Goal: Obtain resource: Download file/media

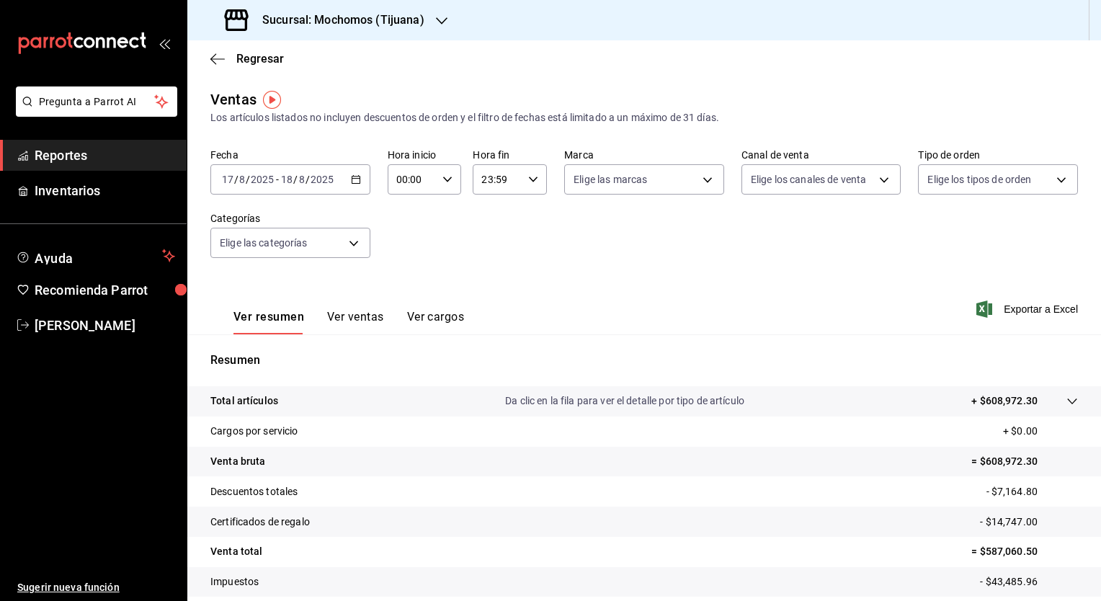
click at [362, 177] on div "[DATE] [DATE] - [DATE] [DATE]" at bounding box center [290, 179] width 160 height 30
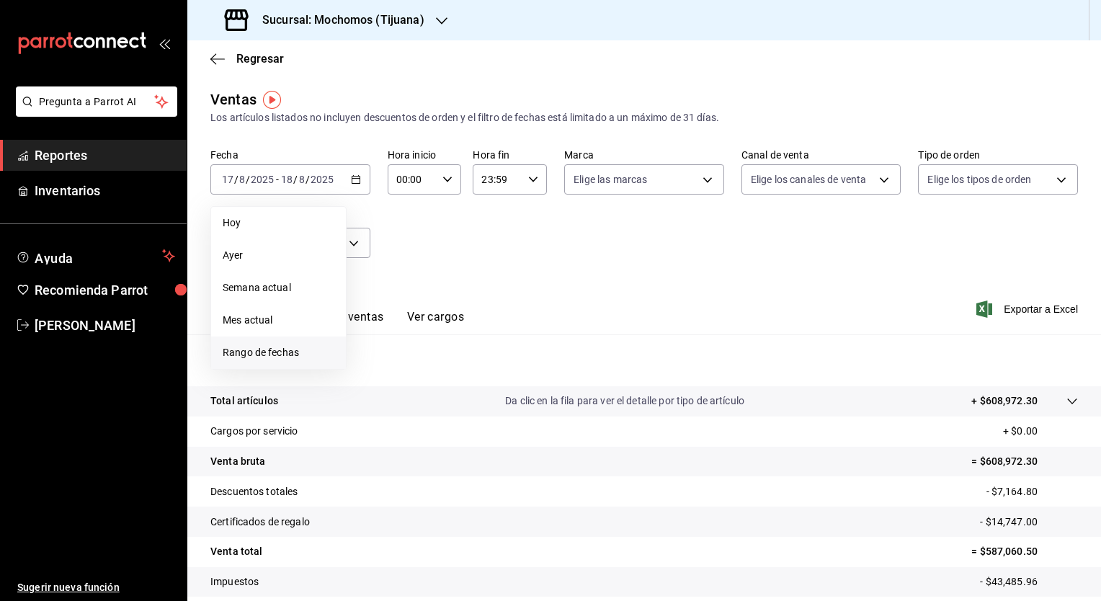
click at [277, 355] on span "Rango de fechas" at bounding box center [279, 352] width 112 height 15
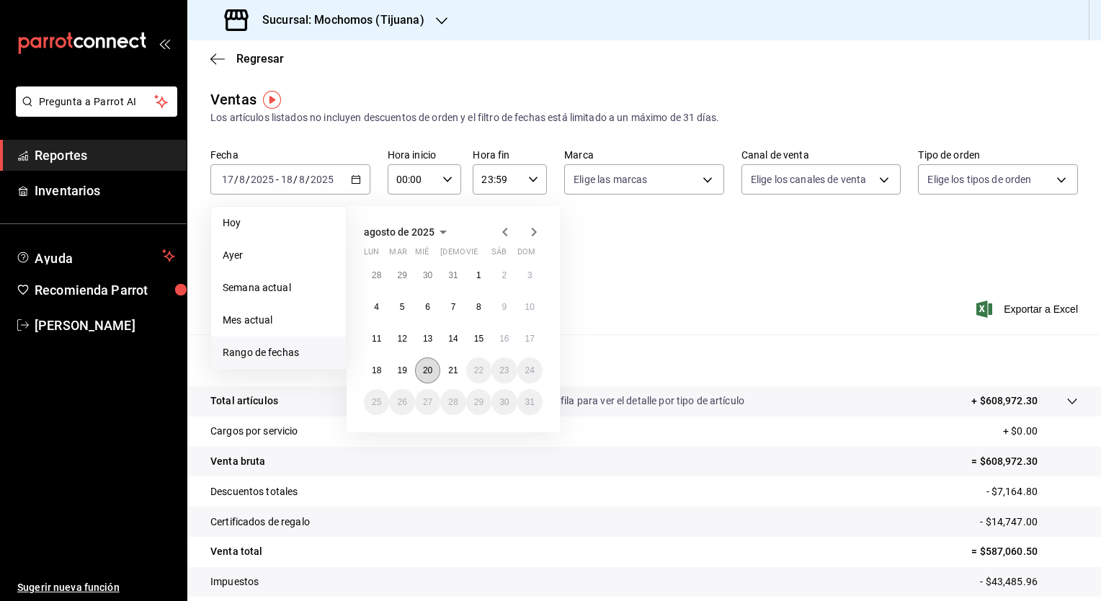
click at [427, 371] on abbr "20" at bounding box center [427, 370] width 9 height 10
drag, startPoint x: 432, startPoint y: 371, endPoint x: 453, endPoint y: 370, distance: 20.9
click at [453, 370] on div "28 29 30 31 1 2 3 4 5 6 7 8 9 10 11 12 13 14 15 16 17 18 19 20 21 22 23 24 25 2…" at bounding box center [453, 338] width 179 height 153
click at [453, 370] on abbr "21" at bounding box center [452, 370] width 9 height 10
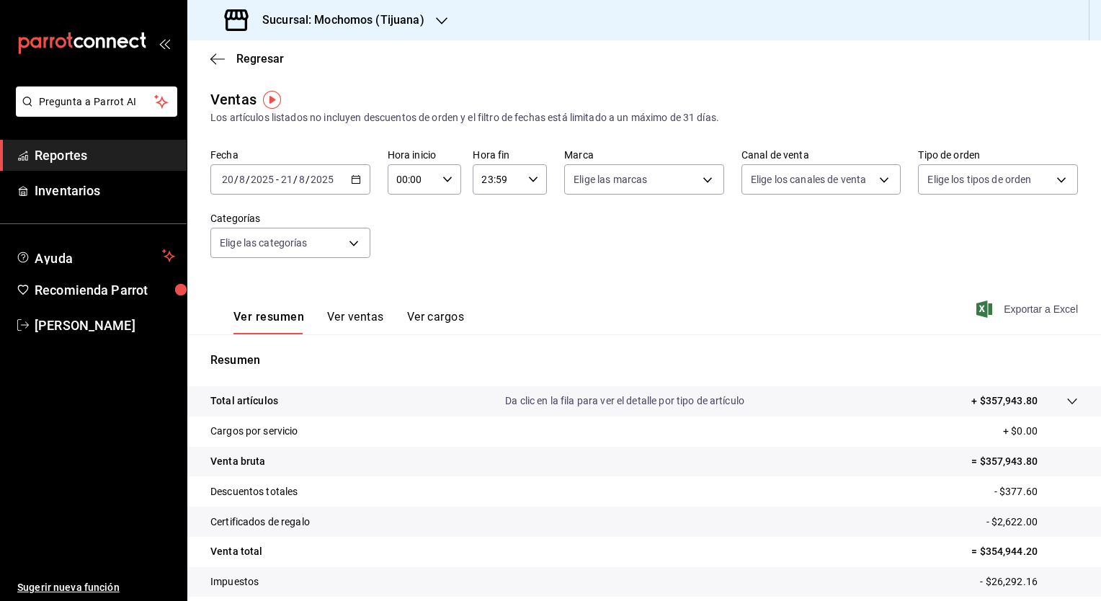
click at [623, 305] on span "Exportar a Excel" at bounding box center [1028, 309] width 99 height 17
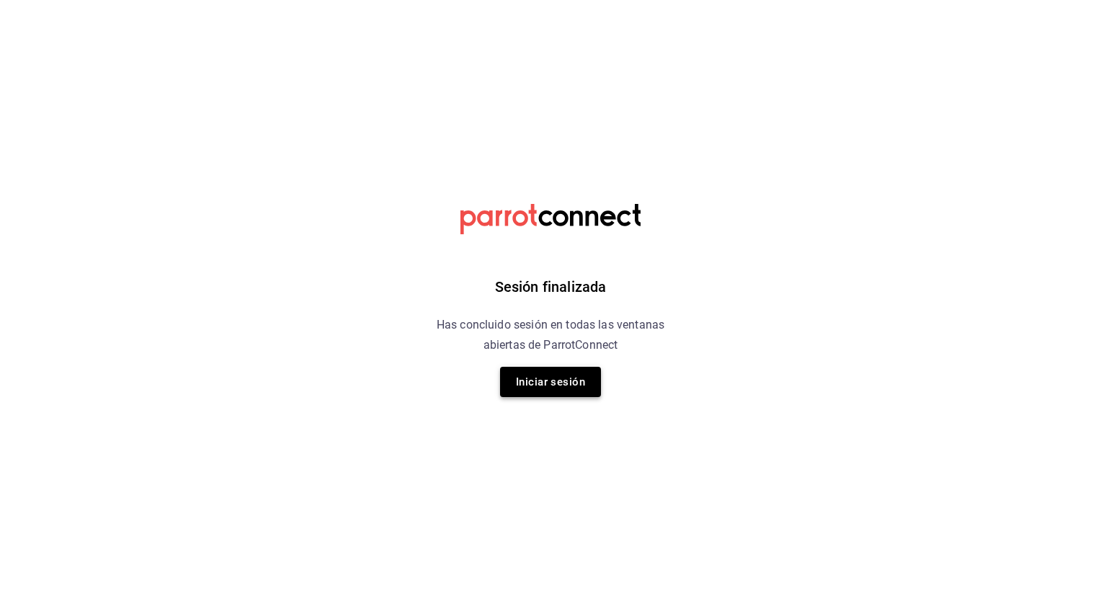
click at [565, 379] on button "Iniciar sesión" at bounding box center [550, 382] width 101 height 30
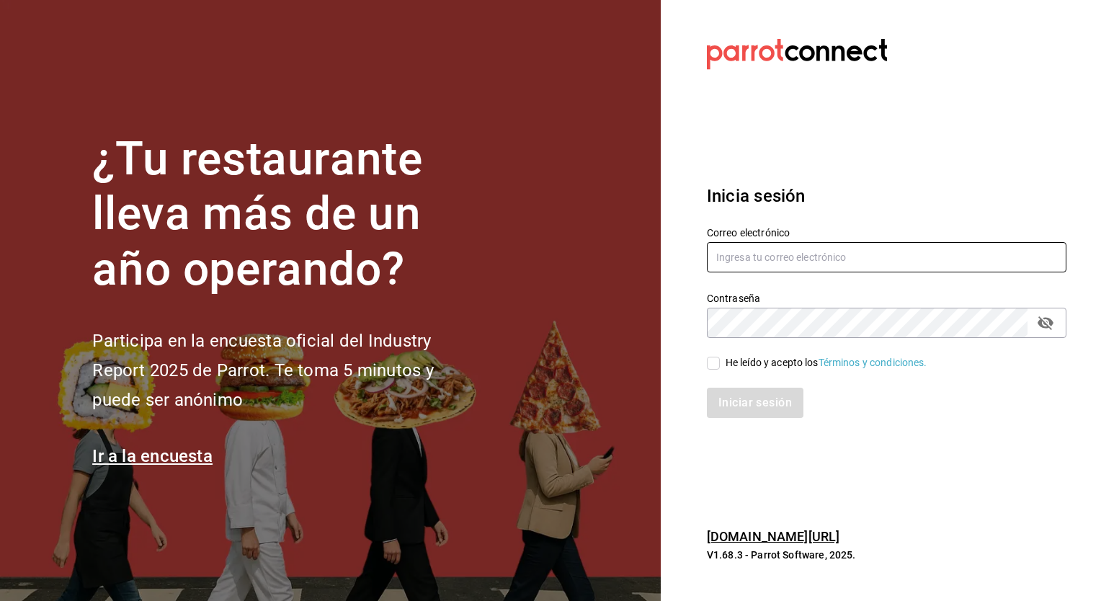
type input "[EMAIL_ADDRESS][PERSON_NAME][DOMAIN_NAME]"
click at [623, 363] on input "He leído y acepto los Términos y condiciones." at bounding box center [713, 363] width 13 height 13
checkbox input "true"
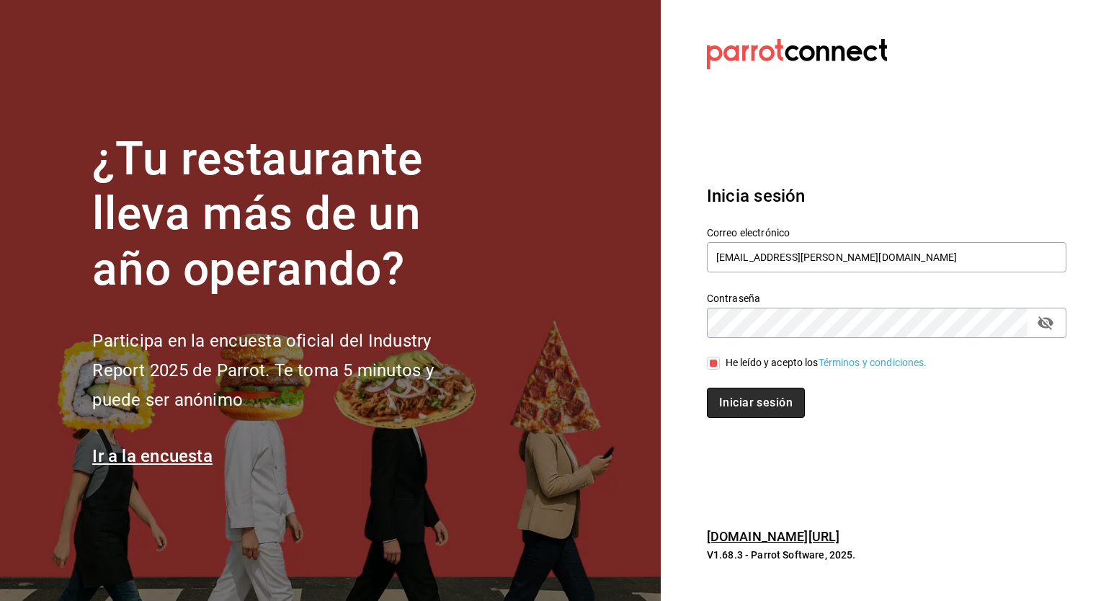
click at [623, 417] on button "Iniciar sesión" at bounding box center [756, 403] width 98 height 30
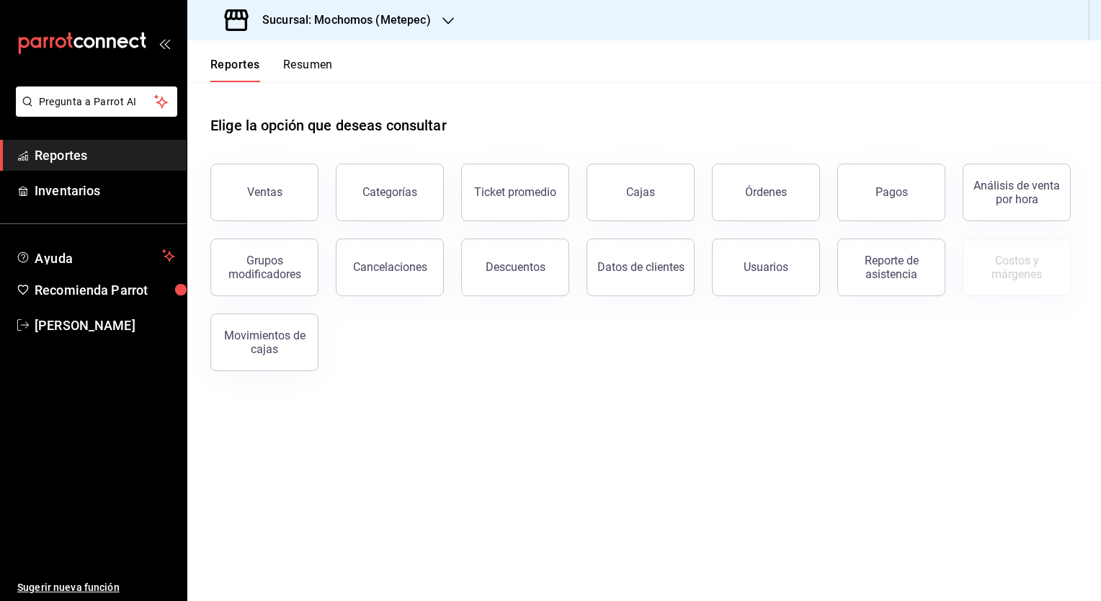
click at [179, 167] on link "Reportes" at bounding box center [93, 155] width 187 height 31
click at [134, 149] on span "Reportes" at bounding box center [105, 155] width 141 height 19
click at [504, 270] on div "Descuentos" at bounding box center [516, 267] width 60 height 14
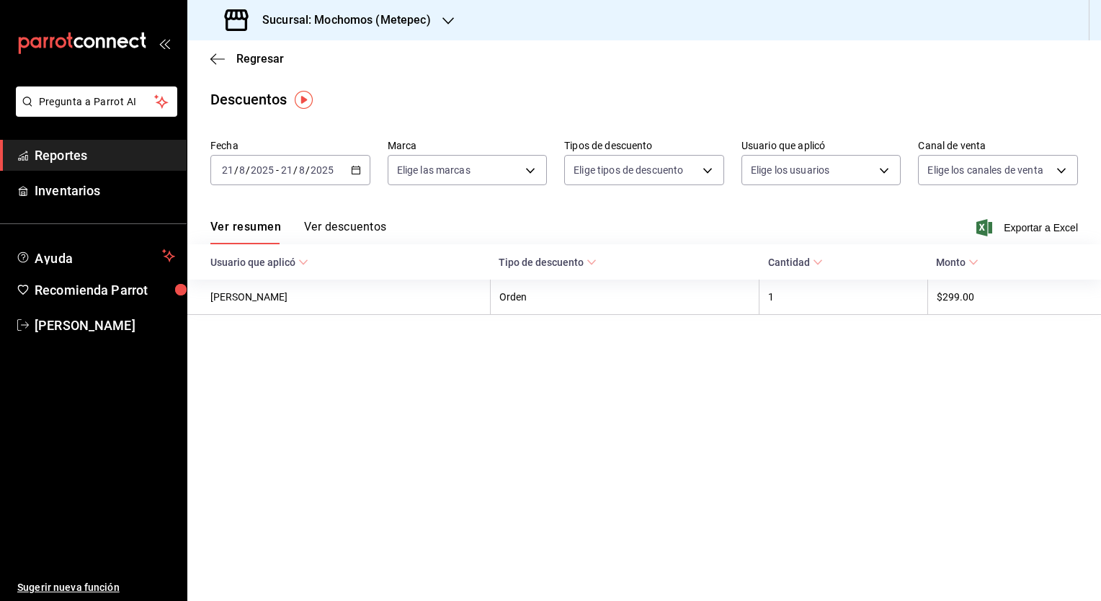
click at [354, 172] on icon "button" at bounding box center [356, 170] width 10 height 10
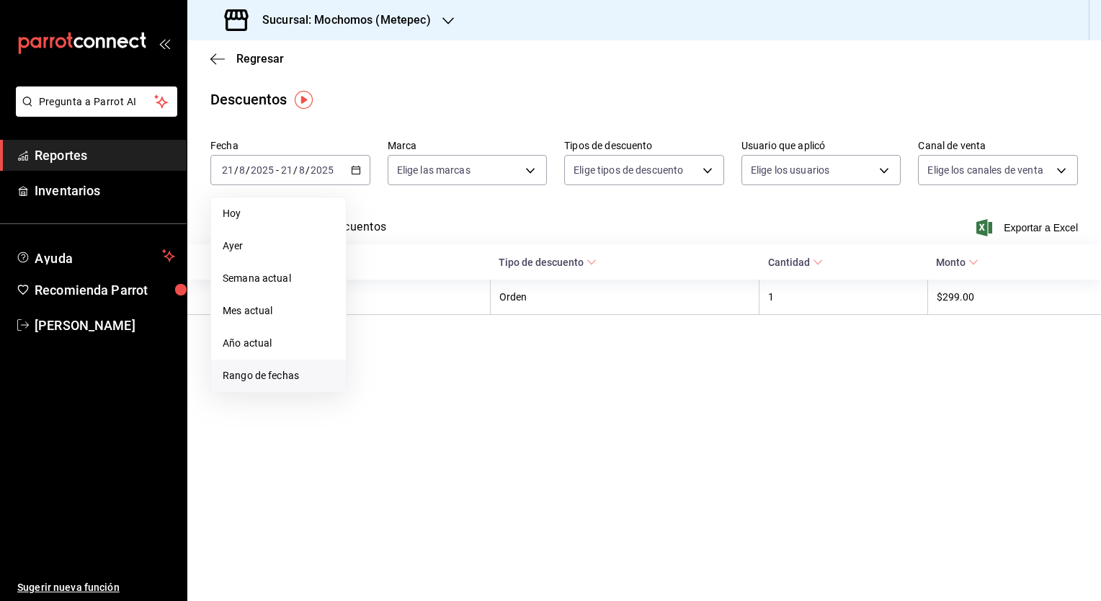
click at [285, 370] on span "Rango de fechas" at bounding box center [279, 375] width 112 height 15
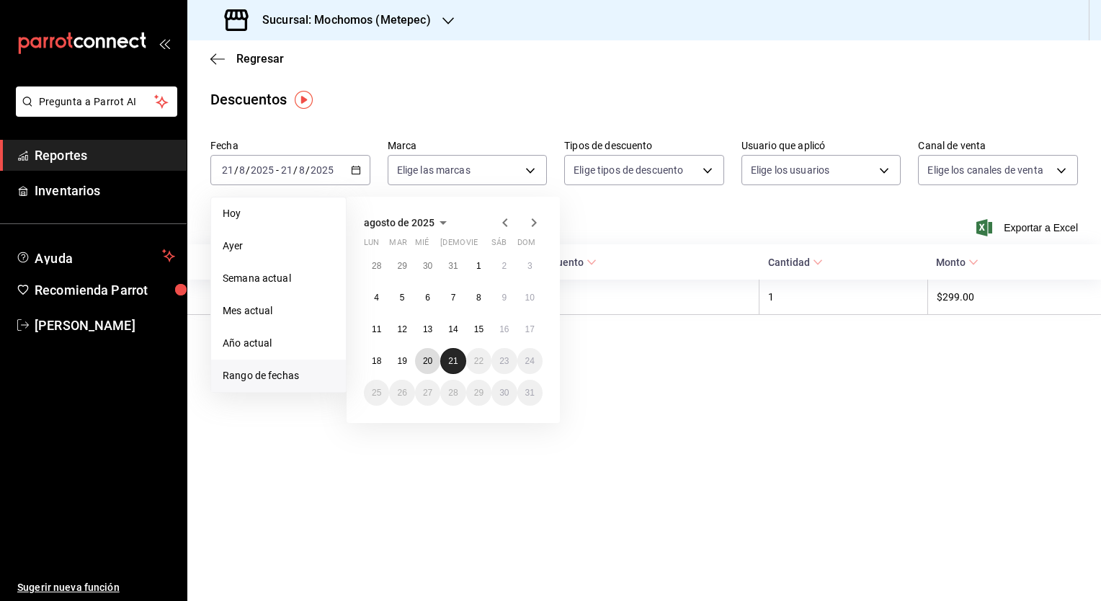
drag, startPoint x: 427, startPoint y: 365, endPoint x: 448, endPoint y: 363, distance: 21.0
click at [448, 363] on div "28 29 30 31 1 2 3 4 5 6 7 8 9 10 11 12 13 14 15 16 17 18 19 20 21 22 23 24 25 2…" at bounding box center [453, 329] width 179 height 153
click at [448, 363] on abbr "21" at bounding box center [452, 361] width 9 height 10
click at [436, 363] on button "20" at bounding box center [427, 361] width 25 height 26
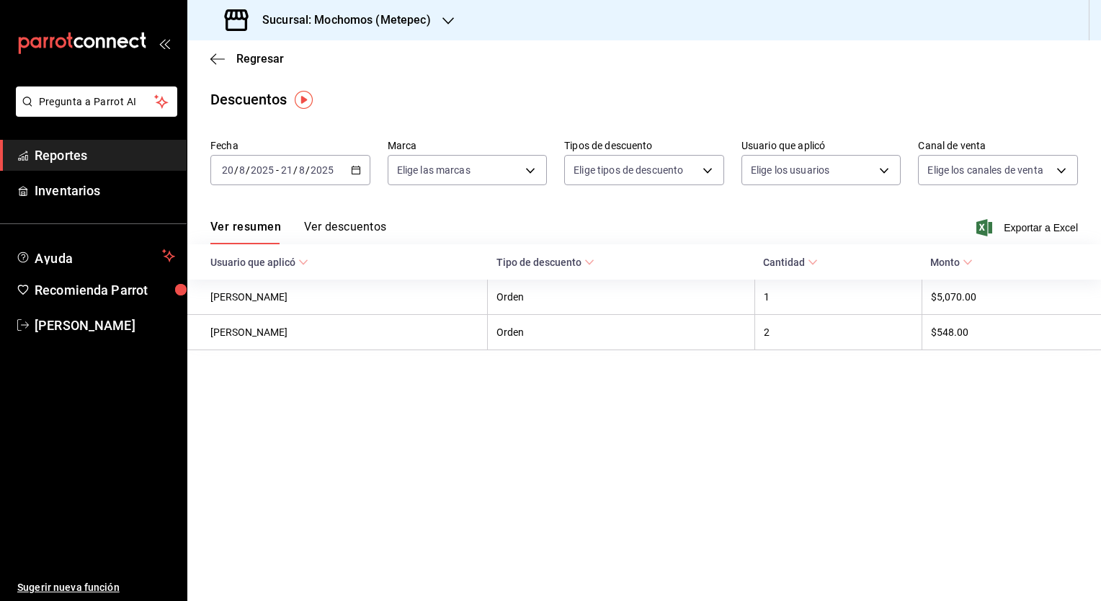
click at [453, 505] on main "Regresar Descuentos Fecha 2025-08-20 20 / 8 / 2025 - 2025-08-21 21 / 8 / 2025 M…" at bounding box center [644, 320] width 914 height 561
click at [449, 23] on icon "button" at bounding box center [449, 21] width 12 height 12
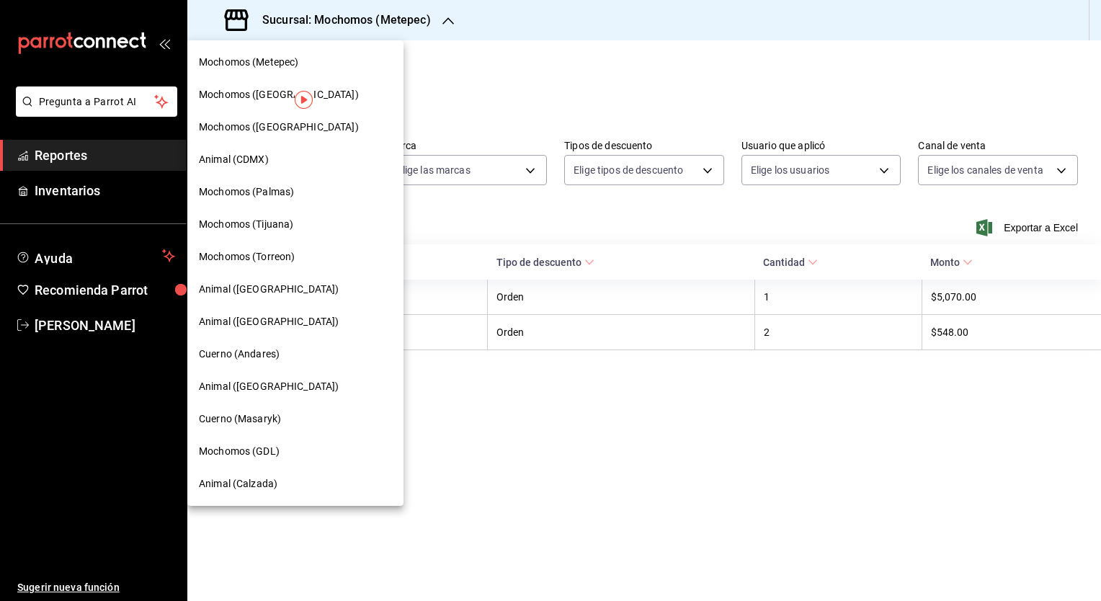
drag, startPoint x: 291, startPoint y: 213, endPoint x: 293, endPoint y: 221, distance: 8.1
click at [293, 221] on div "Mochomos (Tijuana)" at bounding box center [295, 224] width 216 height 32
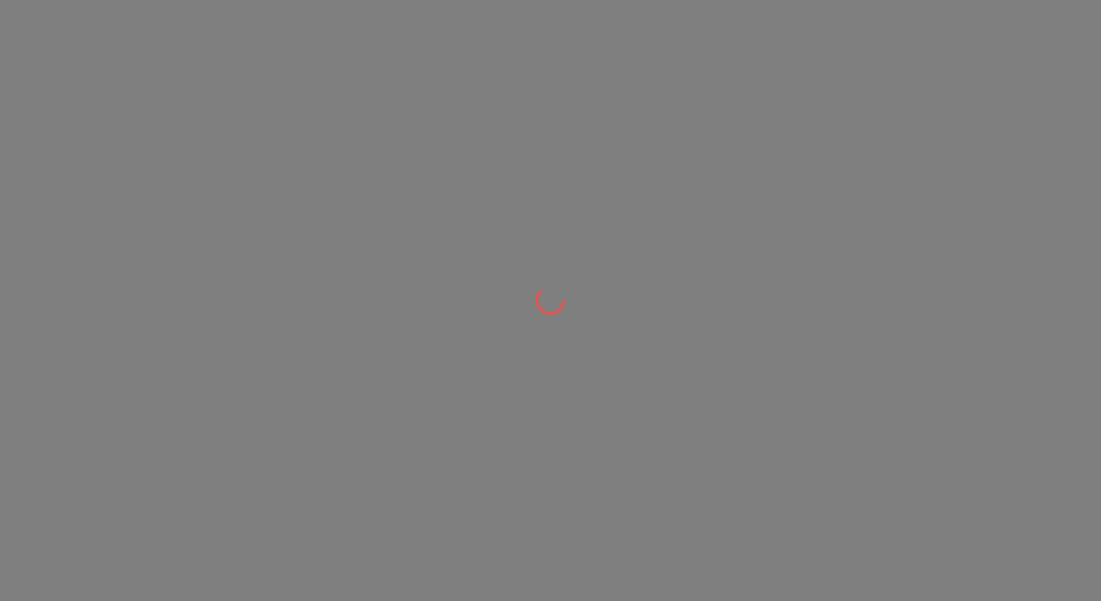
click at [293, 221] on div at bounding box center [550, 300] width 1101 height 601
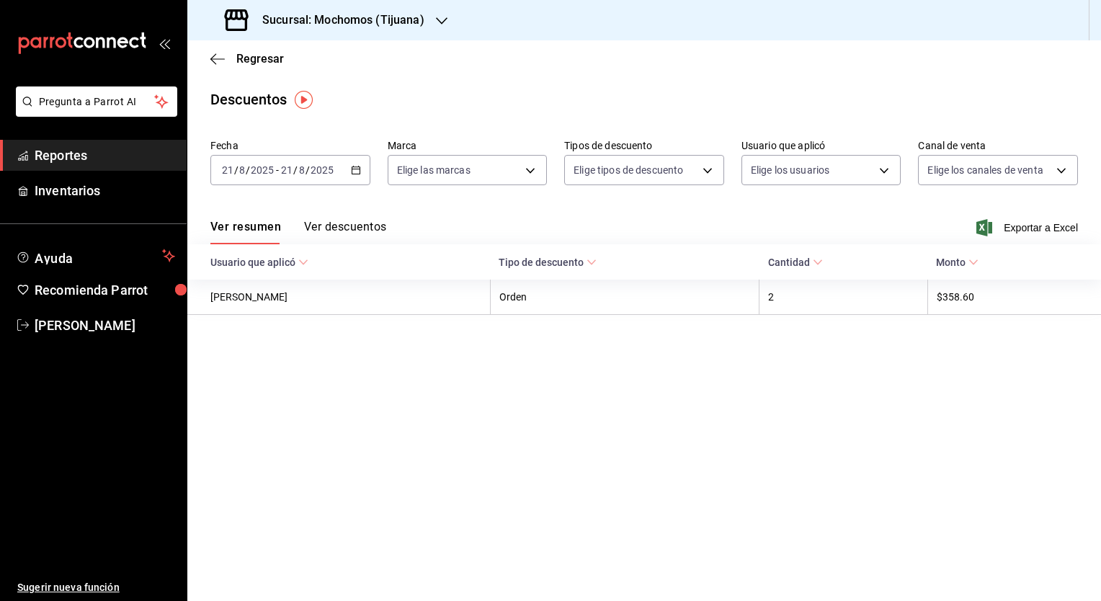
click at [1064, 238] on div "Ver resumen Ver descuentos Exportar a Excel" at bounding box center [644, 224] width 914 height 42
click at [1058, 235] on span "Exportar a Excel" at bounding box center [1028, 227] width 99 height 17
click at [876, 468] on main "Regresar Descuentos Fecha 2025-08-21 21 / 8 / 2025 - 2025-08-21 21 / 8 / 2025 M…" at bounding box center [644, 320] width 914 height 561
click at [358, 171] on icon "button" at bounding box center [356, 170] width 10 height 10
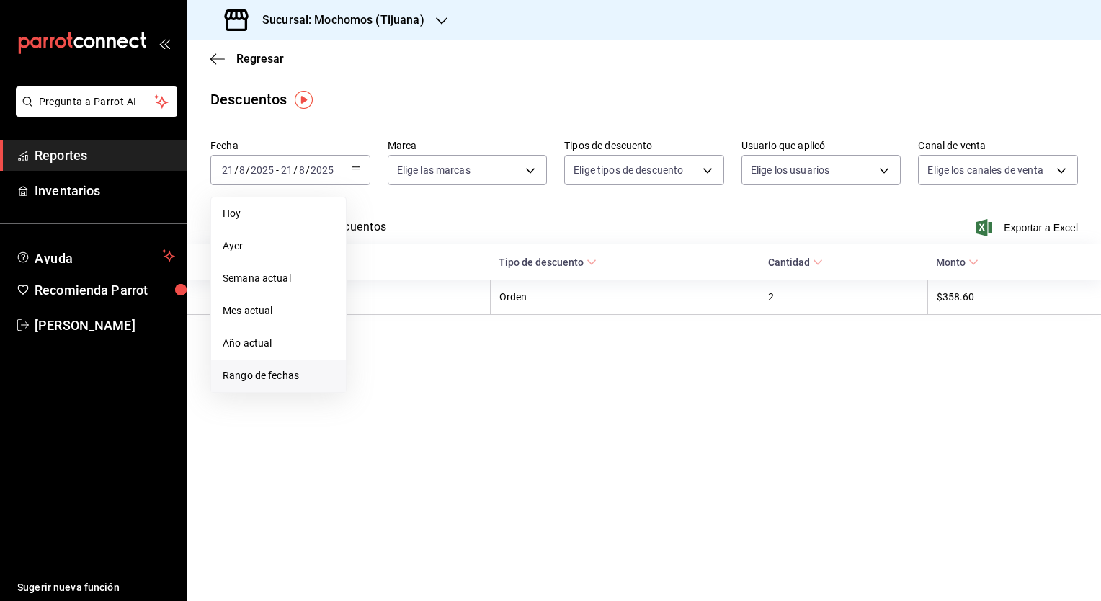
click at [274, 381] on span "Rango de fechas" at bounding box center [279, 375] width 112 height 15
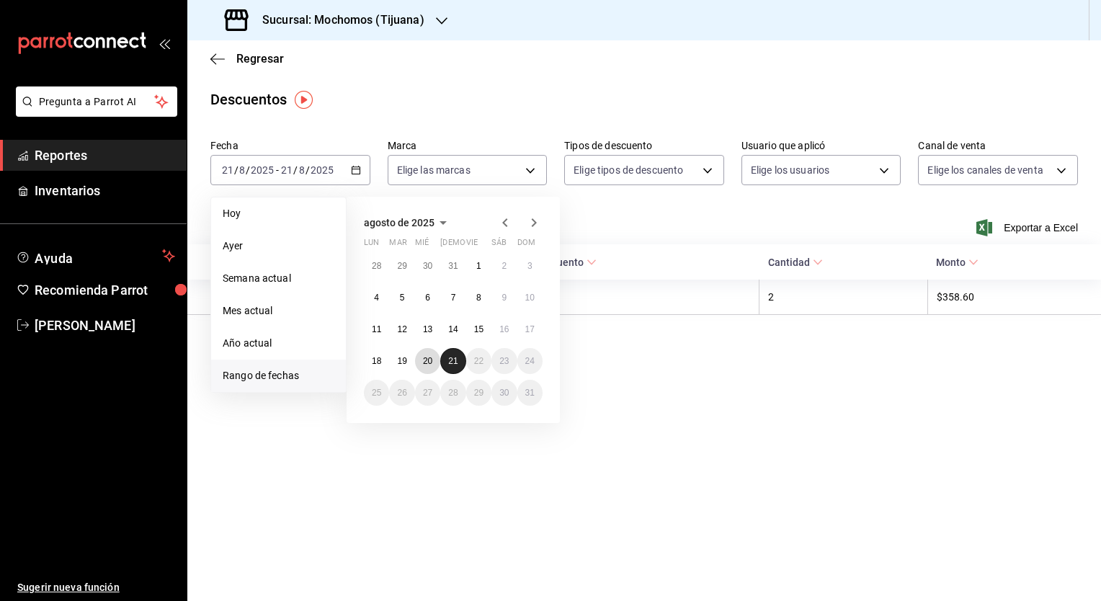
drag, startPoint x: 427, startPoint y: 362, endPoint x: 450, endPoint y: 359, distance: 23.2
click at [450, 359] on div "28 29 30 31 1 2 3 4 5 6 7 8 9 10 11 12 13 14 15 16 17 18 19 20 21 22 23 24 25 2…" at bounding box center [453, 329] width 179 height 153
click at [450, 359] on abbr "21" at bounding box center [452, 361] width 9 height 10
drag, startPoint x: 427, startPoint y: 357, endPoint x: 450, endPoint y: 362, distance: 22.8
click at [450, 362] on div "28 29 30 31 1 2 3 4 5 6 7 8 9 10 11 12 13 14 15 16 17 18 19 20 21 22 23 24 25 2…" at bounding box center [453, 329] width 179 height 153
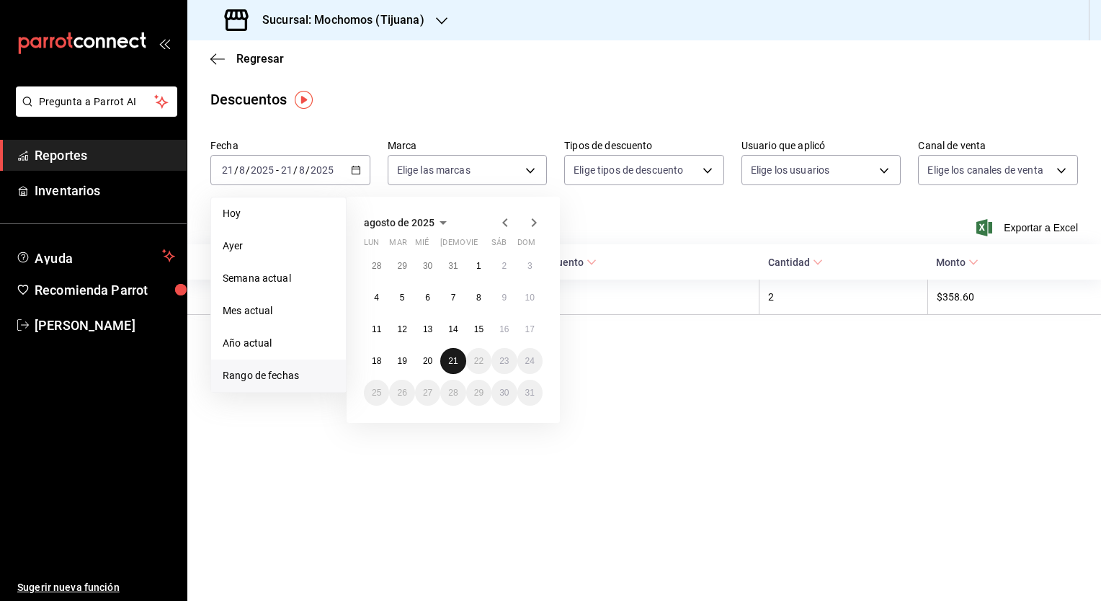
click at [450, 362] on abbr "21" at bounding box center [452, 361] width 9 height 10
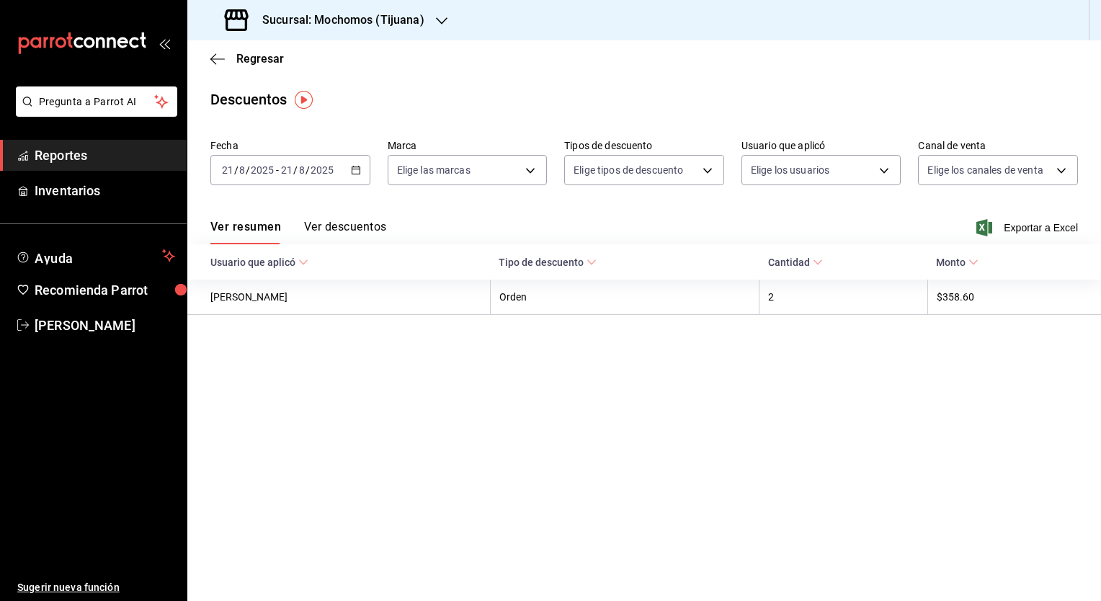
click at [357, 173] on icon "button" at bounding box center [356, 170] width 10 height 10
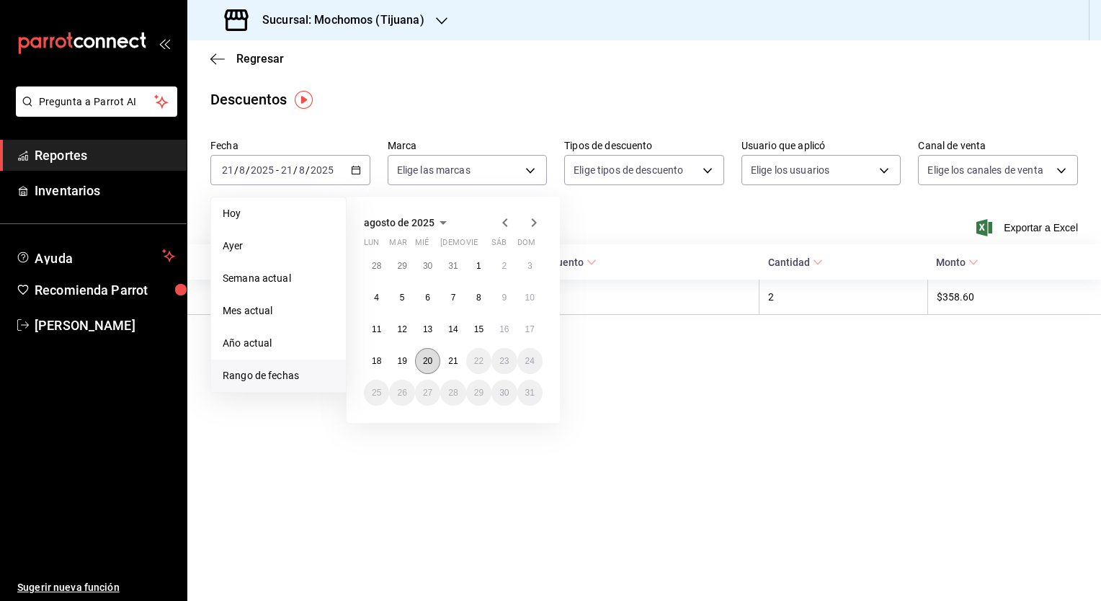
click at [425, 363] on abbr "20" at bounding box center [427, 361] width 9 height 10
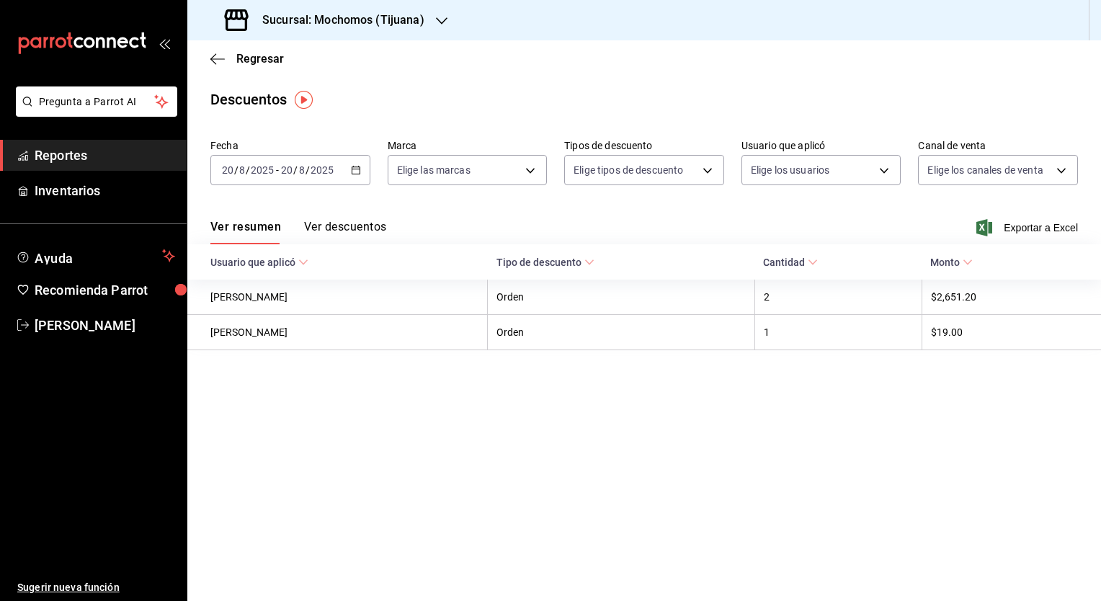
click at [355, 166] on icon "button" at bounding box center [356, 170] width 10 height 10
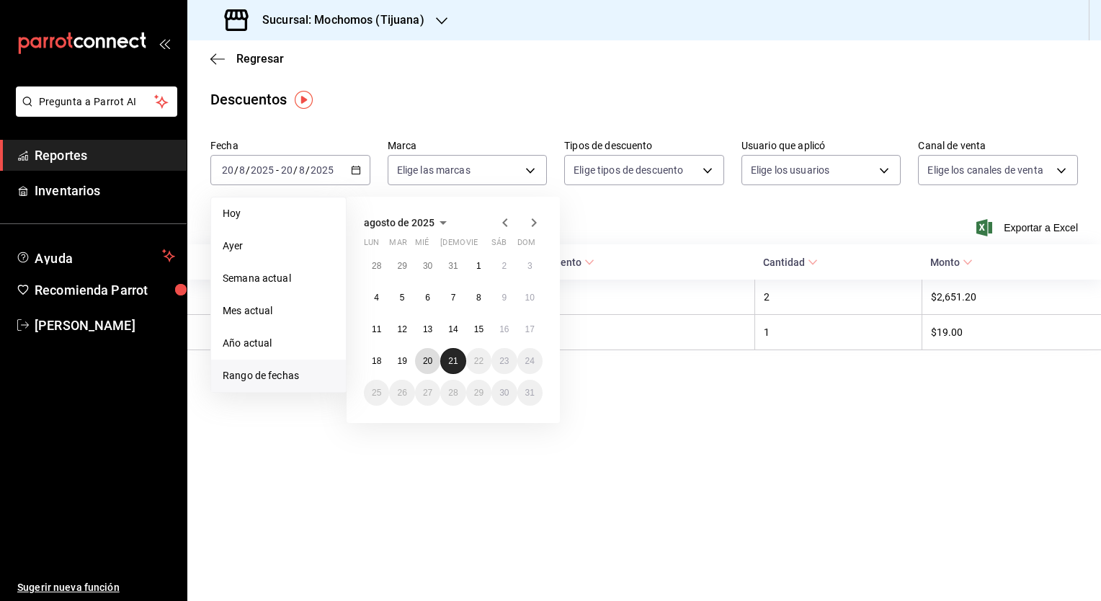
drag, startPoint x: 426, startPoint y: 360, endPoint x: 451, endPoint y: 365, distance: 25.7
click at [451, 365] on div "28 29 30 31 1 2 3 4 5 6 7 8 9 10 11 12 13 14 15 16 17 18 19 20 21 22 23 24 25 2…" at bounding box center [453, 329] width 179 height 153
click at [451, 365] on button "21" at bounding box center [452, 361] width 25 height 26
drag, startPoint x: 427, startPoint y: 360, endPoint x: 450, endPoint y: 361, distance: 23.1
click at [450, 361] on div "28 29 30 31 1 2 3 4 5 6 7 8 9 10 11 12 13 14 15 16 17 18 19 20 21 22 23 24 25 2…" at bounding box center [453, 329] width 179 height 153
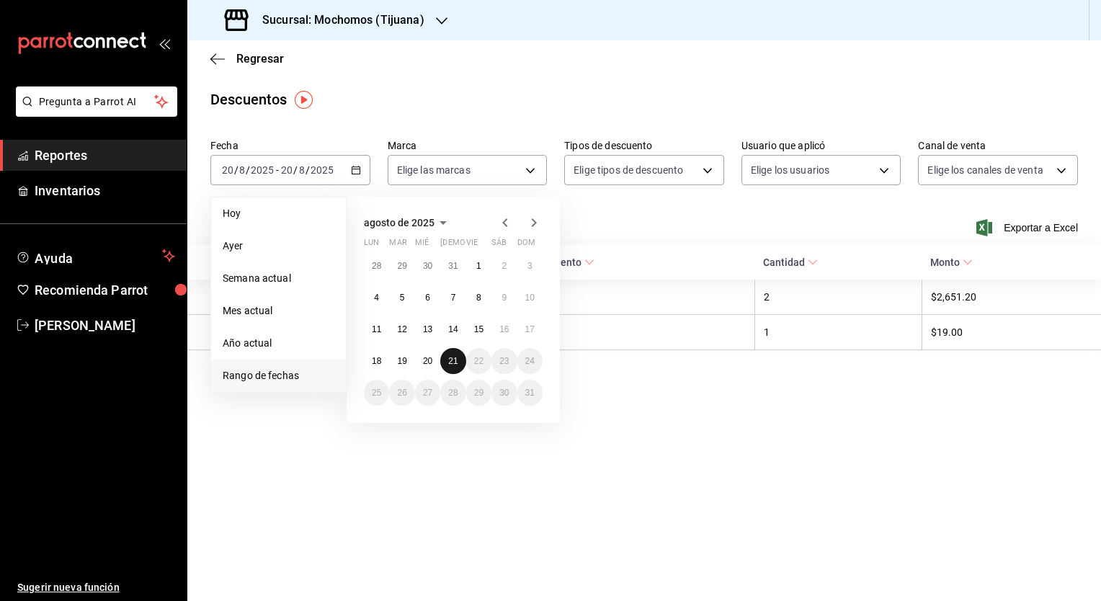
click at [450, 361] on abbr "21" at bounding box center [452, 361] width 9 height 10
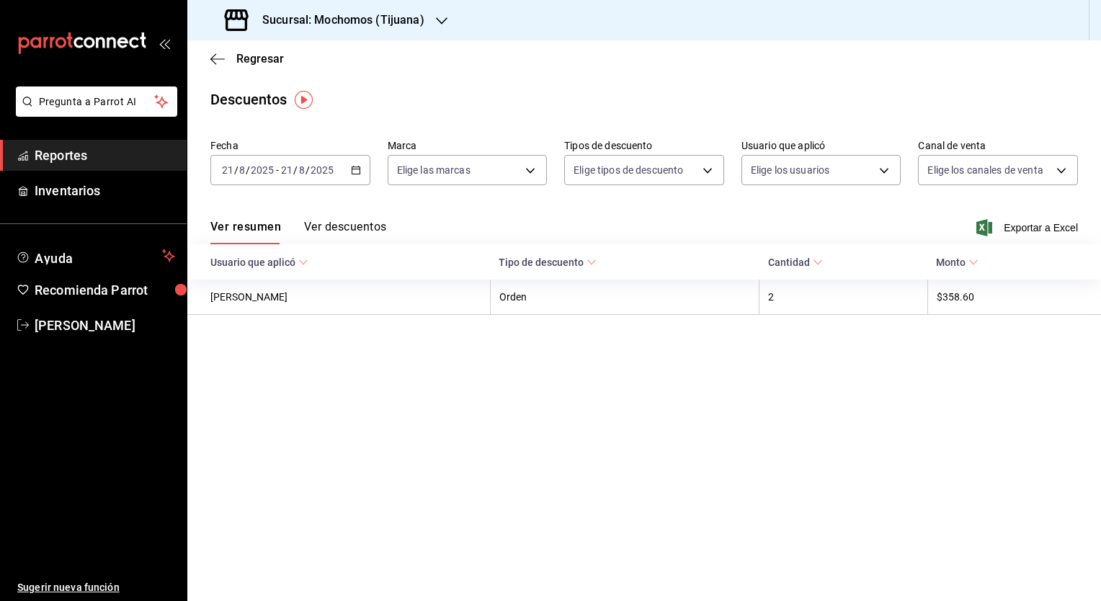
click at [357, 170] on icon "button" at bounding box center [356, 170] width 10 height 10
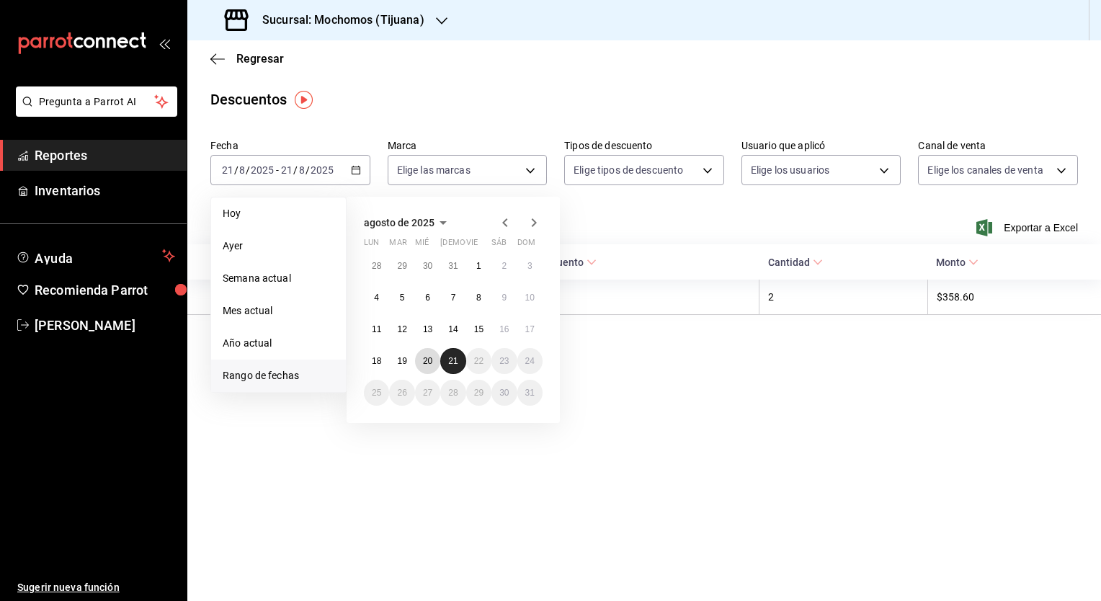
drag, startPoint x: 426, startPoint y: 359, endPoint x: 462, endPoint y: 368, distance: 37.1
click at [462, 368] on div "28 29 30 31 1 2 3 4 5 6 7 8 9 10 11 12 13 14 15 16 17 18 19 20 21 22 23 24 25 2…" at bounding box center [453, 329] width 179 height 153
click at [455, 363] on abbr "21" at bounding box center [452, 361] width 9 height 10
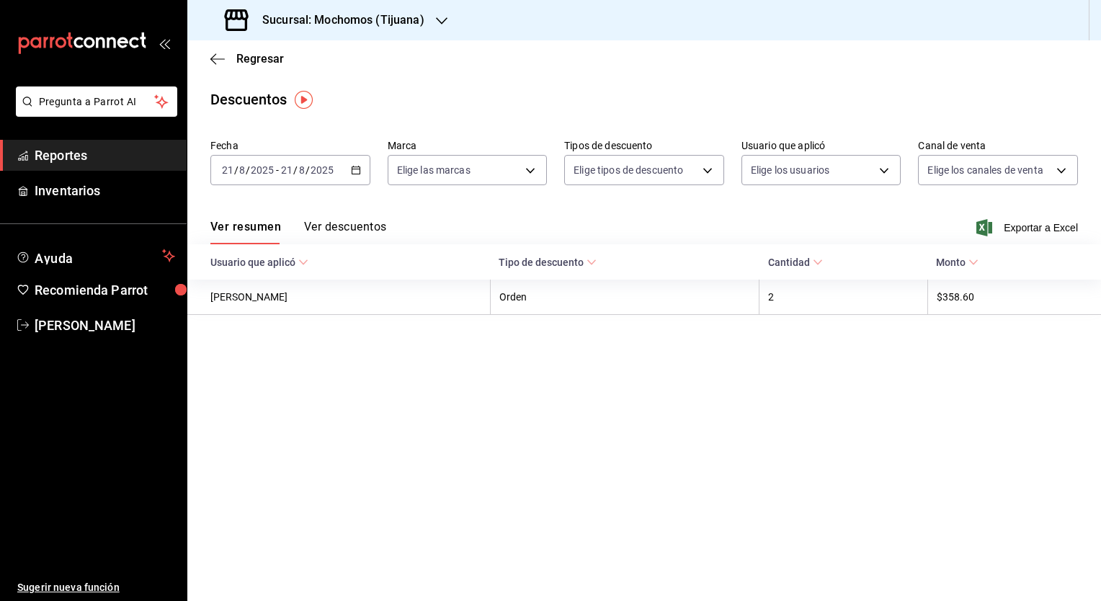
click at [358, 174] on icon "button" at bounding box center [356, 170] width 10 height 10
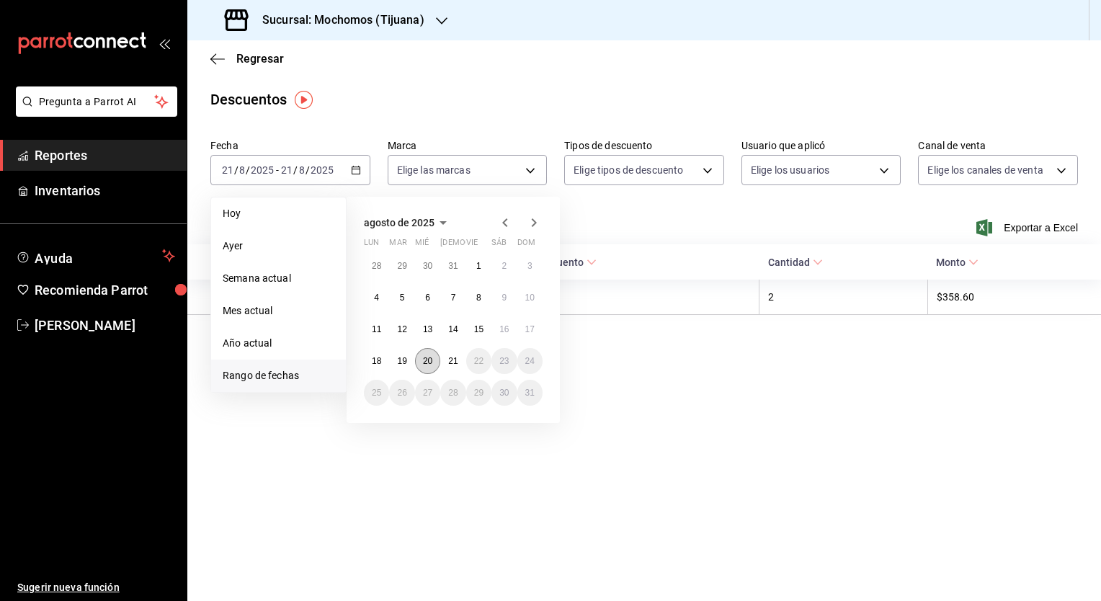
click at [419, 357] on button "20" at bounding box center [427, 361] width 25 height 26
click at [445, 360] on button "21" at bounding box center [452, 361] width 25 height 26
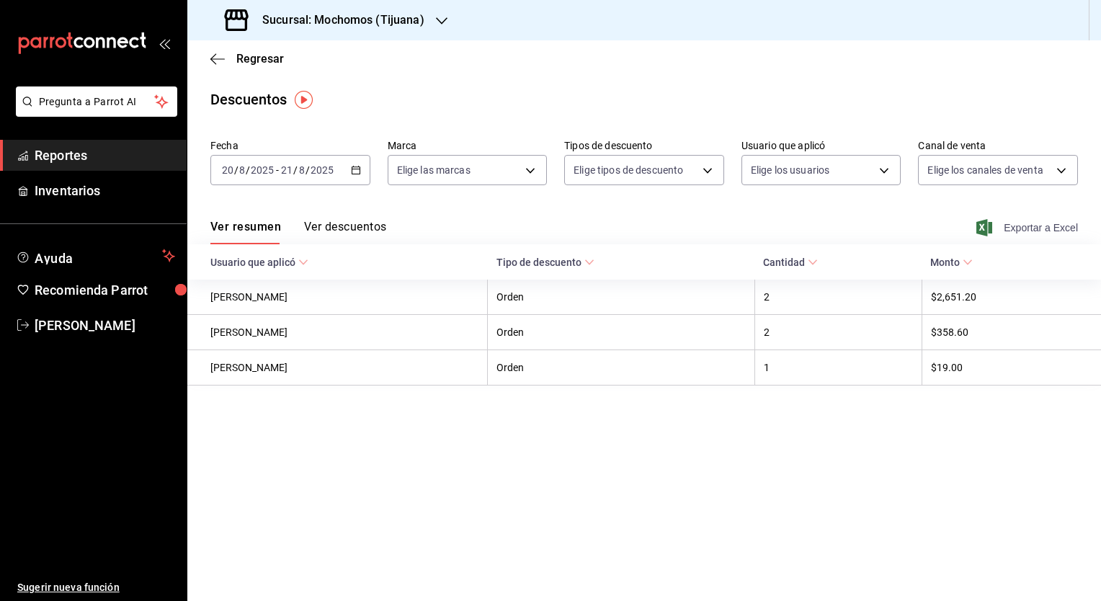
click at [1059, 223] on span "Exportar a Excel" at bounding box center [1028, 227] width 99 height 17
